Goal: Task Accomplishment & Management: Use online tool/utility

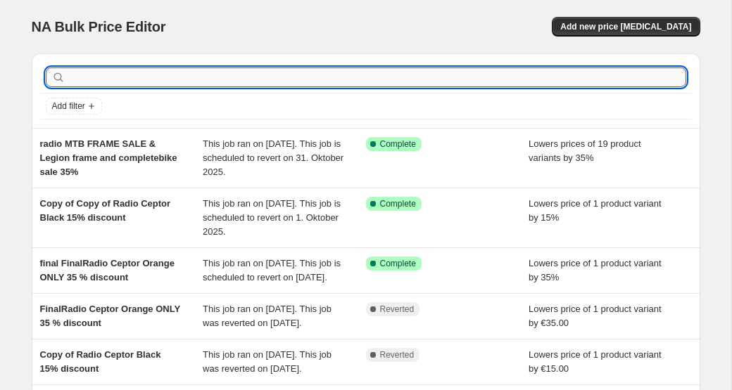
click at [193, 72] on input "text" at bounding box center [377, 78] width 618 height 20
type input "asura#"
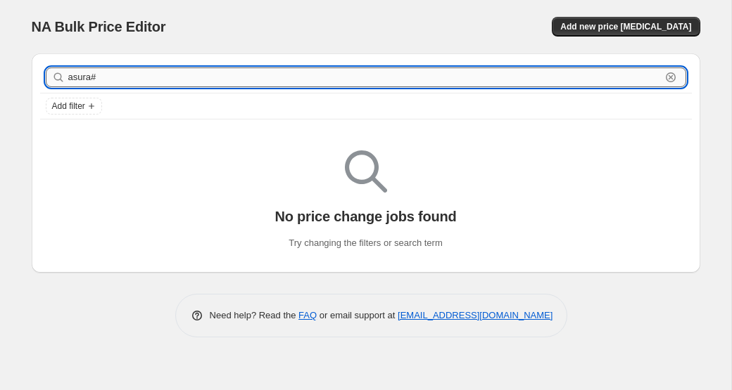
click at [145, 77] on input "asura#" at bounding box center [364, 78] width 592 height 20
type input "asura"
click at [126, 75] on input "asura" at bounding box center [364, 78] width 592 height 20
type input "a"
type input "radio"
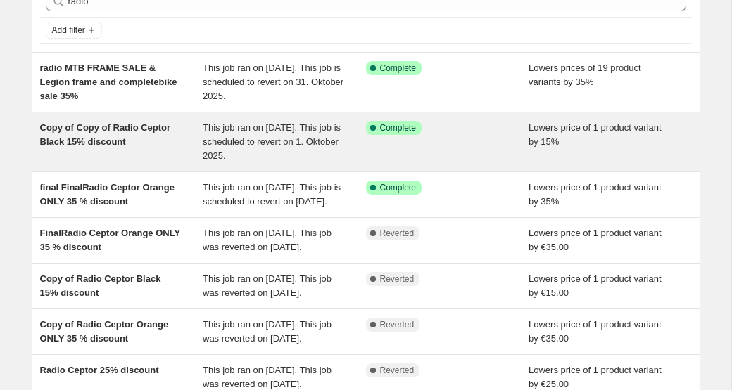
scroll to position [25, 0]
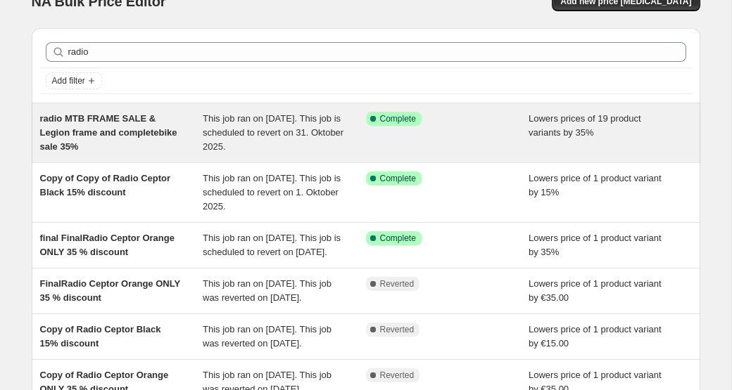
click at [345, 126] on div "This job ran on [DATE]. This job is scheduled to revert on 31. Oktober 2025." at bounding box center [284, 133] width 163 height 42
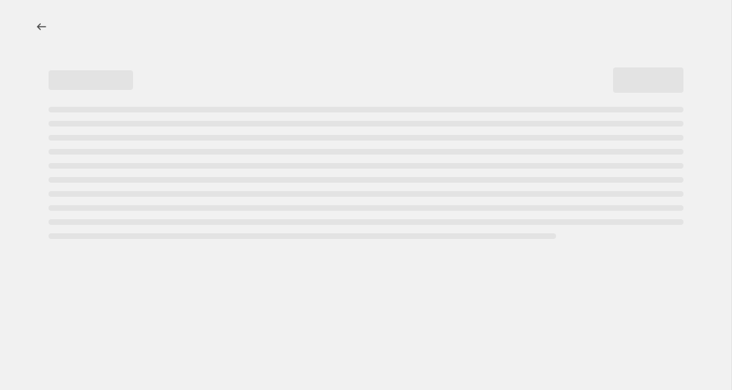
select select "percentage"
select select "no_change"
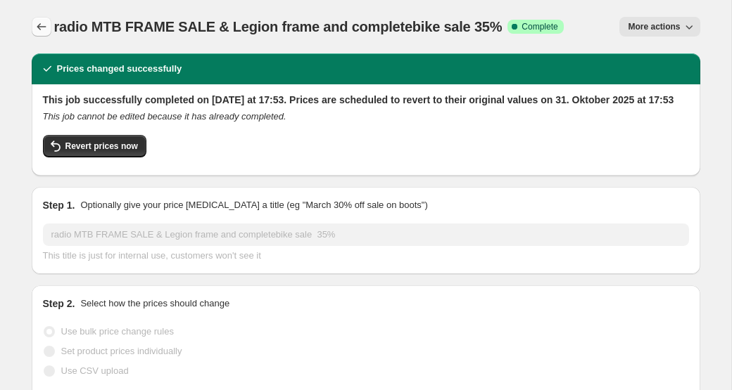
click at [42, 24] on icon "Price change jobs" at bounding box center [41, 27] width 14 height 14
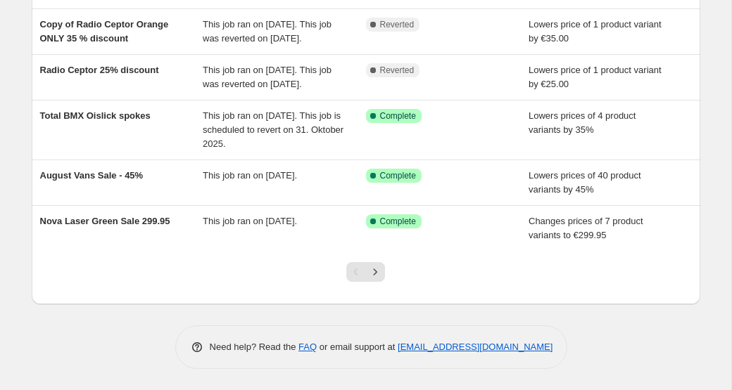
scroll to position [428, 0]
click at [372, 279] on icon "Next" at bounding box center [375, 272] width 14 height 14
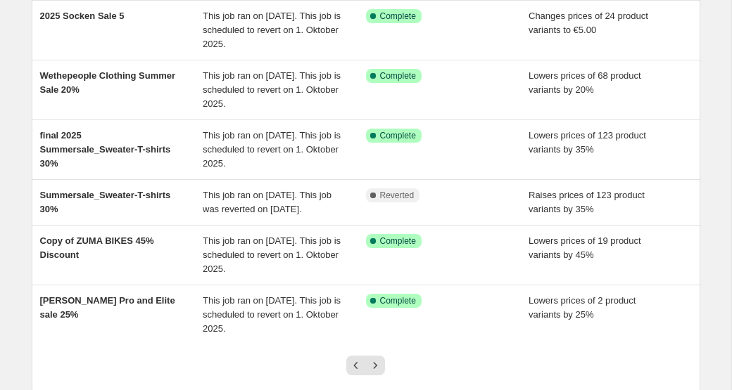
scroll to position [471, 0]
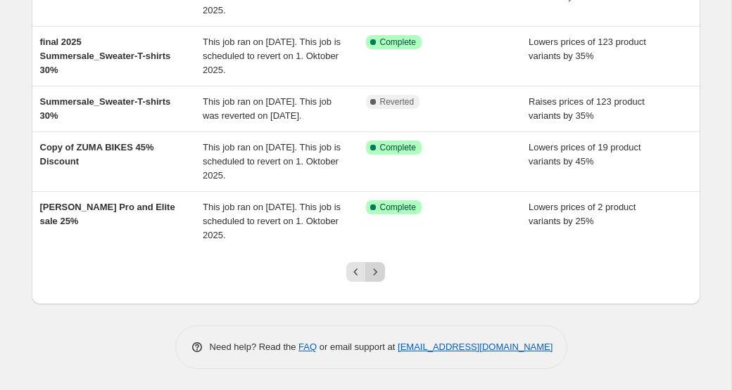
click at [375, 276] on icon "Next" at bounding box center [375, 272] width 14 height 14
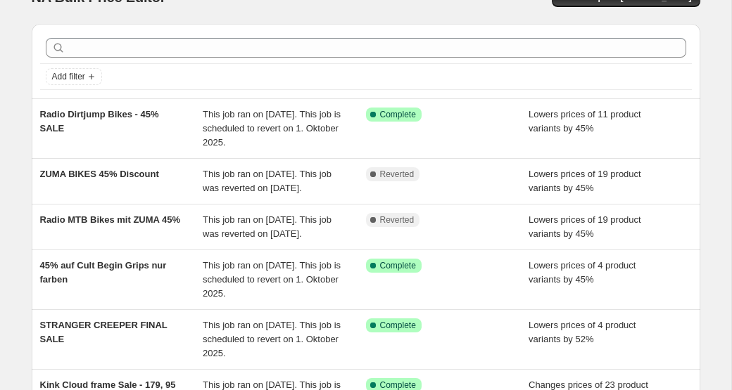
scroll to position [31, 0]
